Goal: Information Seeking & Learning: Learn about a topic

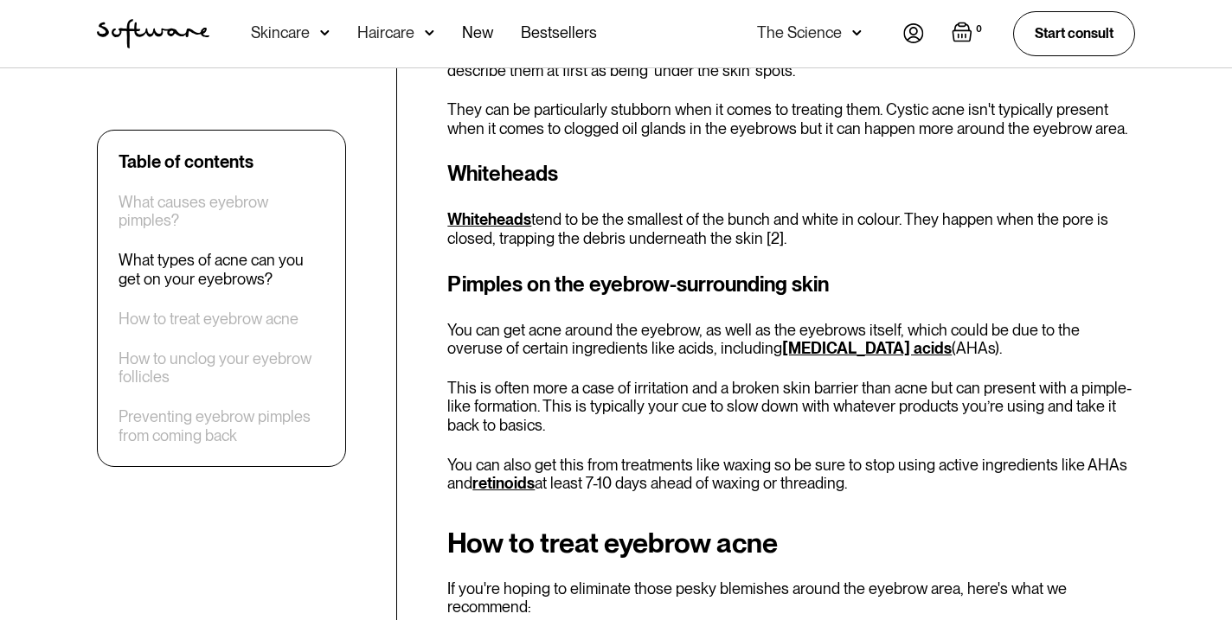
scroll to position [2657, 0]
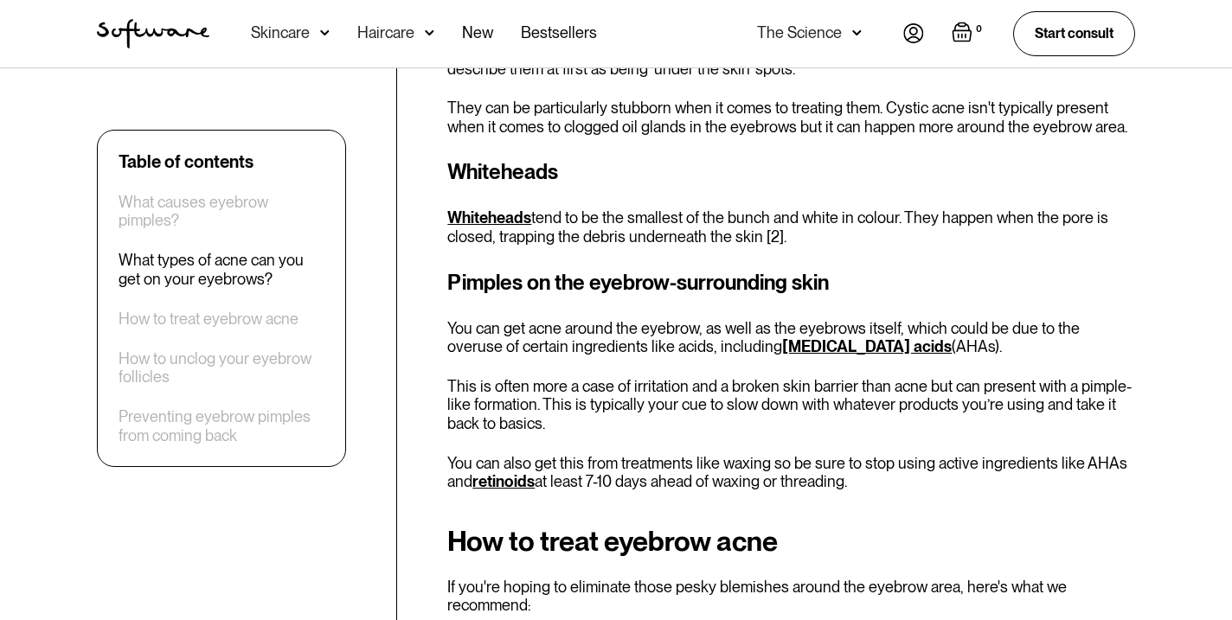
click at [782, 337] on link "[MEDICAL_DATA] acids" at bounding box center [867, 346] width 170 height 18
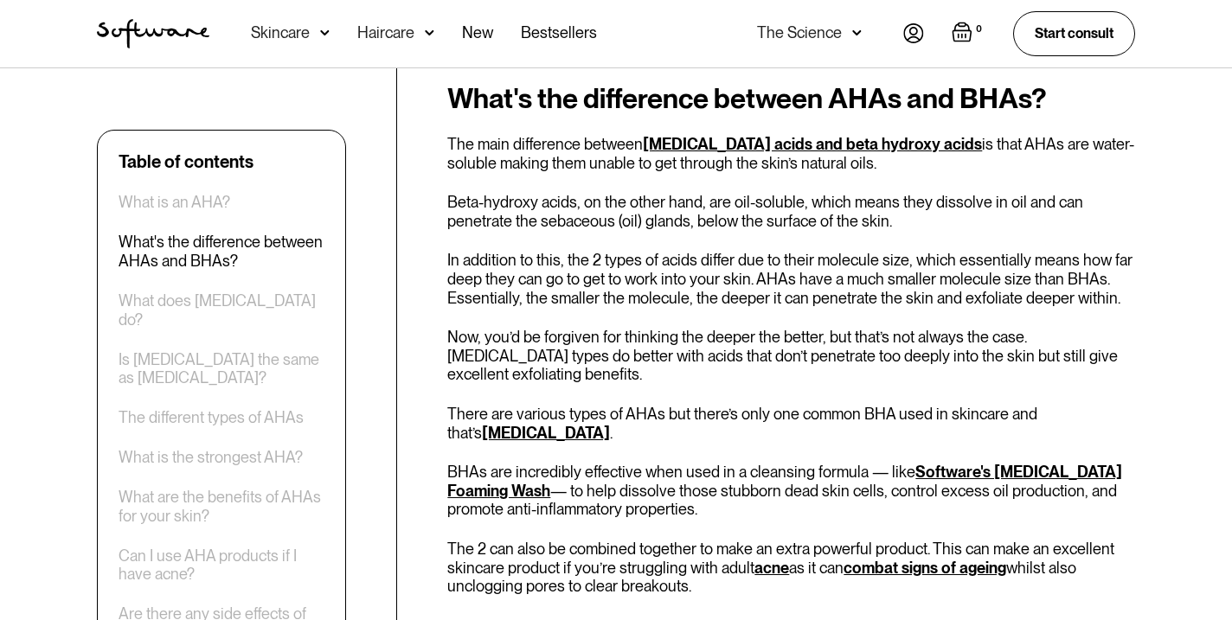
scroll to position [810, 0]
click at [964, 462] on link "Software's Salicylic Acid Foaming Wash" at bounding box center [784, 480] width 675 height 37
